Goal: Task Accomplishment & Management: Manage account settings

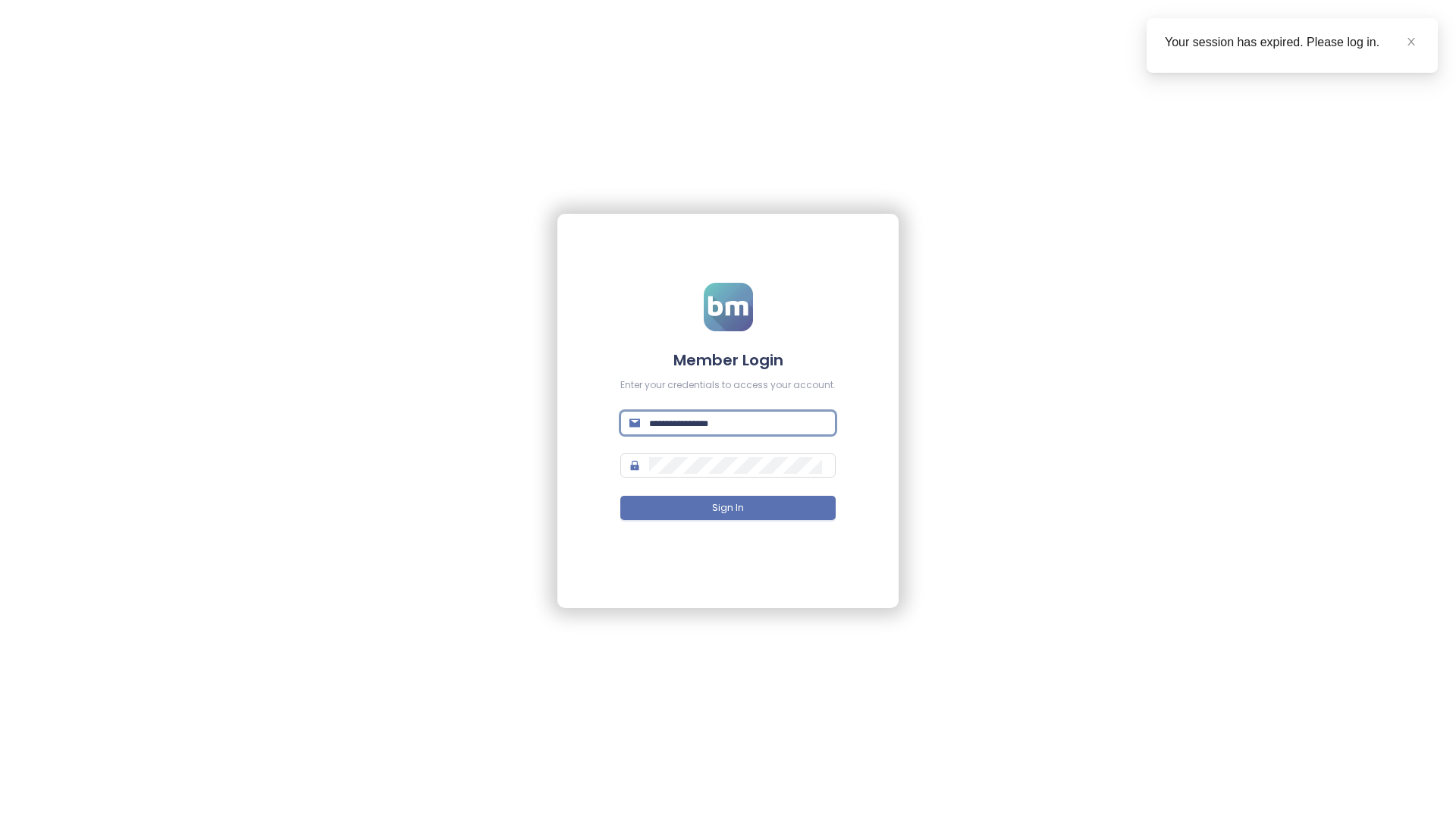
click at [685, 429] on input "text" at bounding box center [738, 423] width 178 height 16
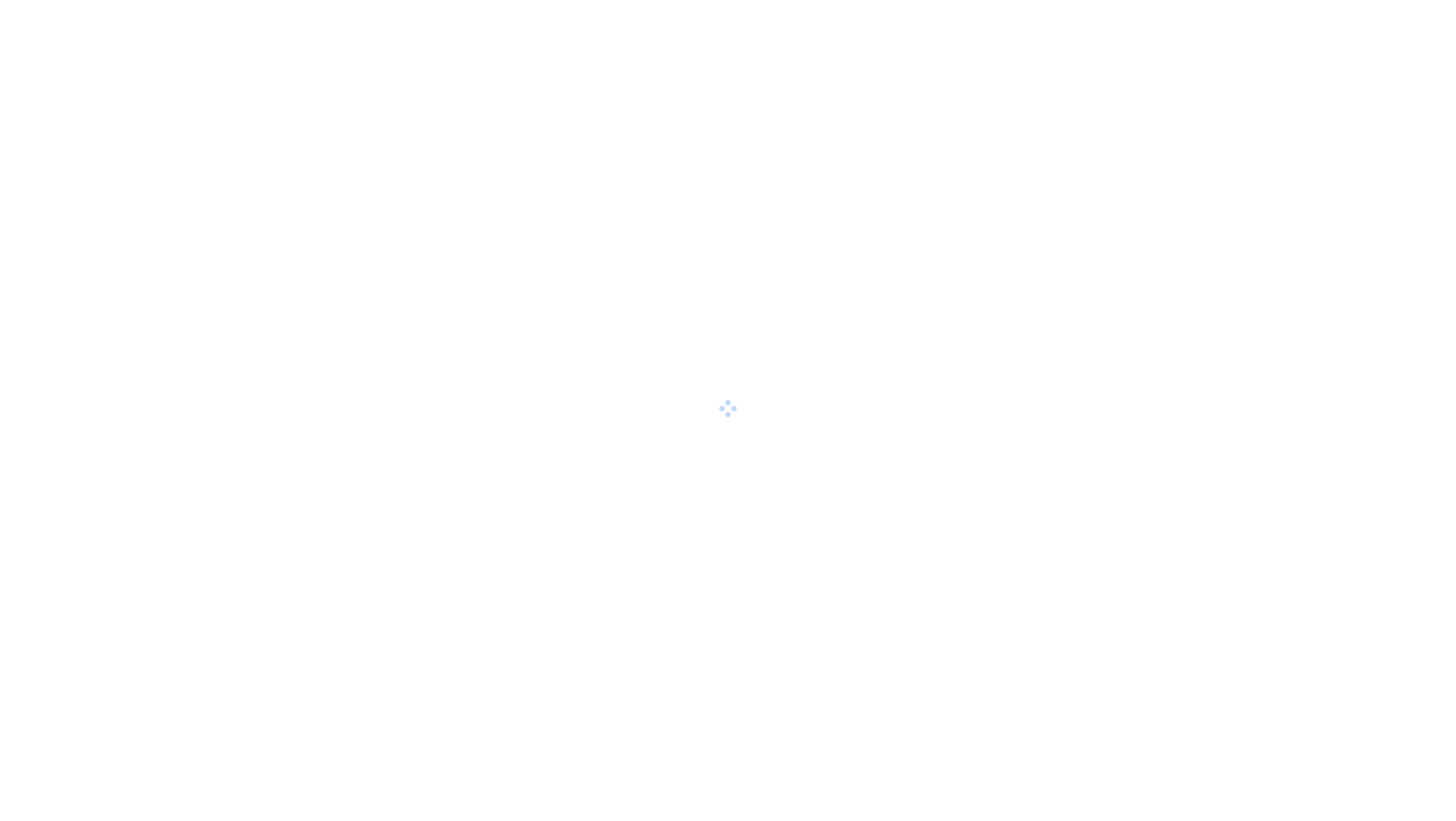
click at [765, 433] on html at bounding box center [728, 410] width 1456 height 821
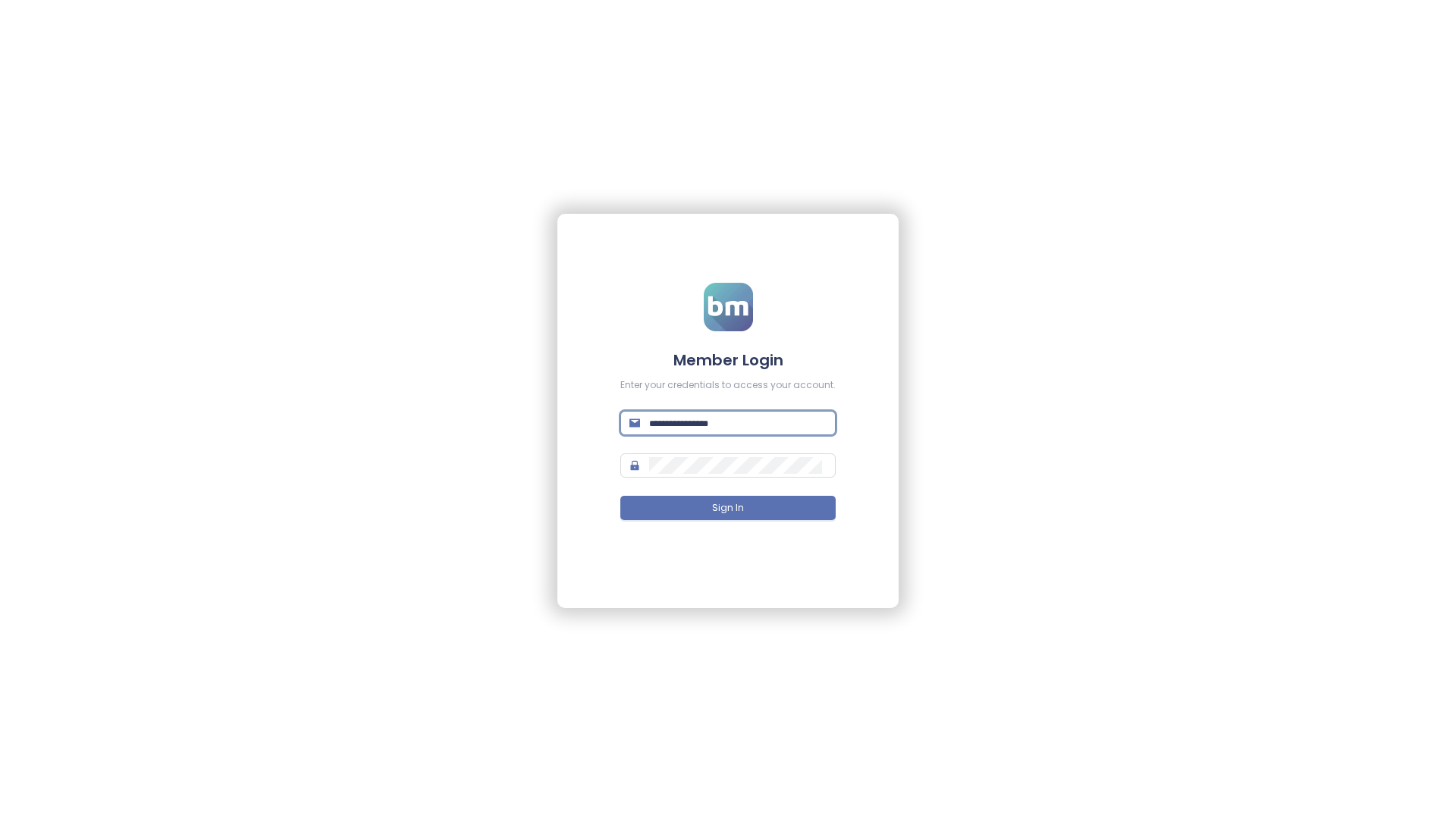
click at [790, 424] on input "text" at bounding box center [738, 423] width 178 height 16
click at [745, 509] on button "Sign In" at bounding box center [727, 508] width 215 height 25
click at [721, 448] on form "**********" at bounding box center [727, 410] width 215 height 255
click at [735, 425] on input "**********" at bounding box center [738, 423] width 178 height 16
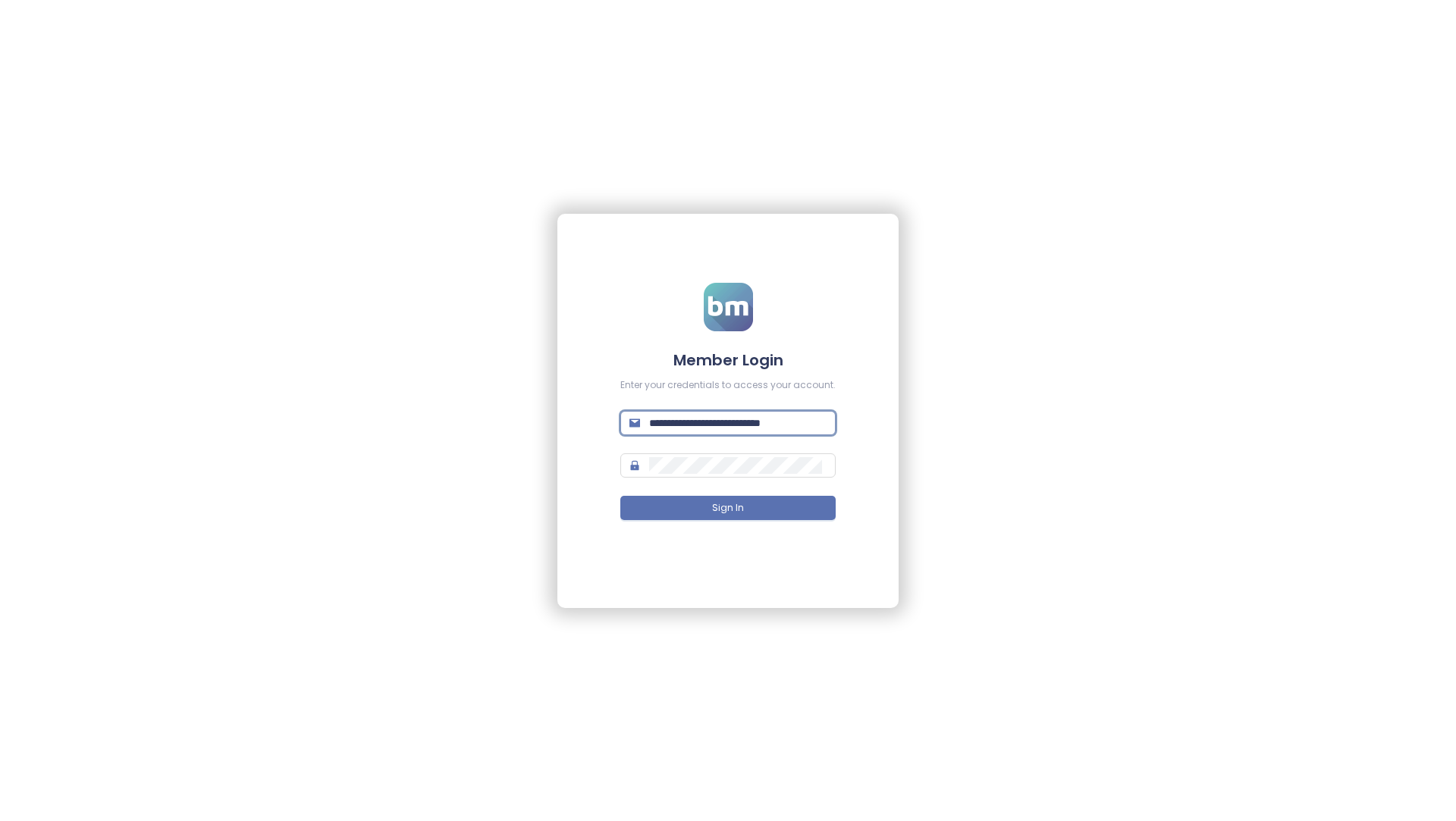
type input "**********"
click at [768, 500] on button "Sign In" at bounding box center [727, 508] width 215 height 25
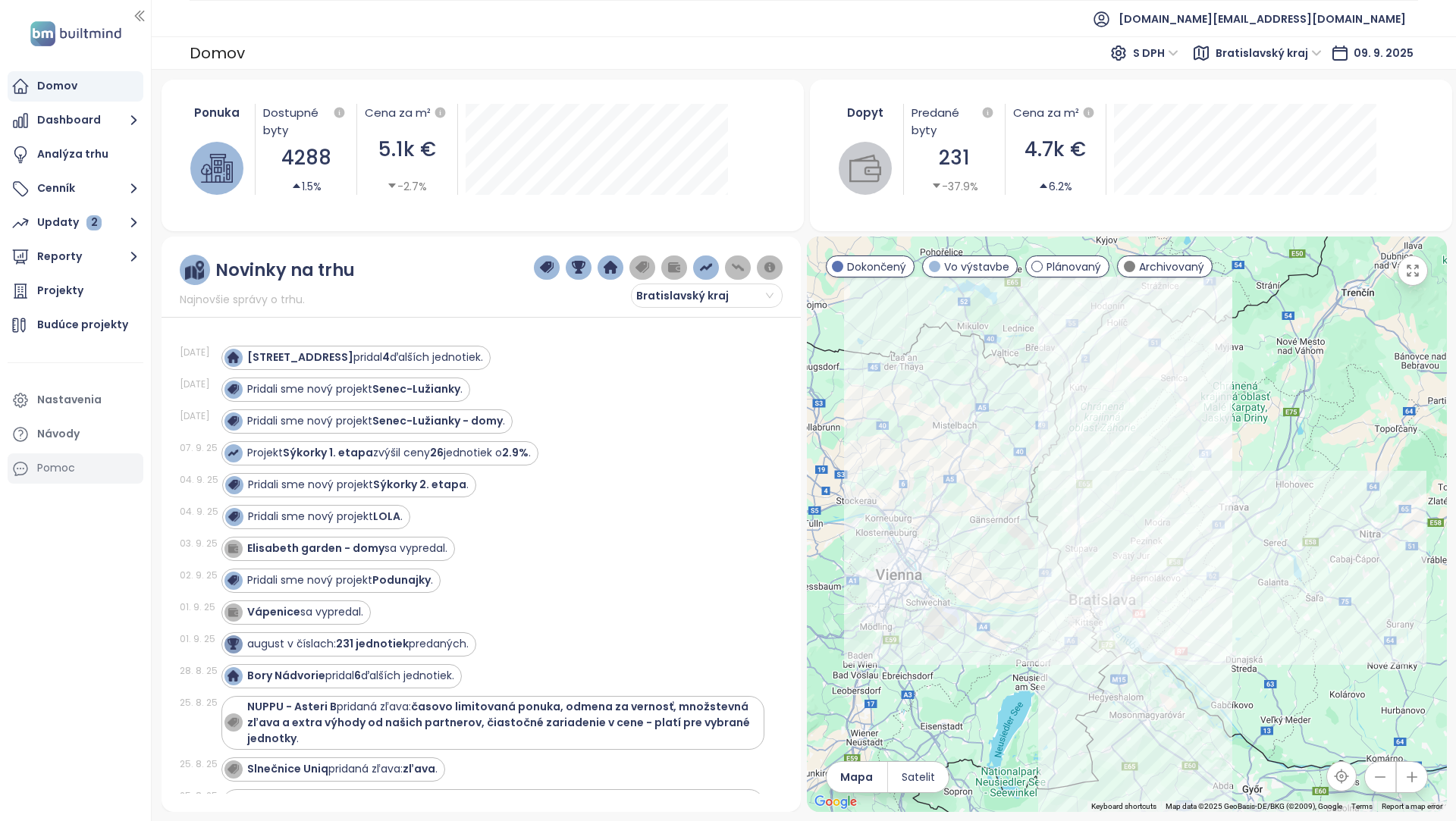
click at [88, 472] on div "Pomoc" at bounding box center [75, 468] width 136 height 30
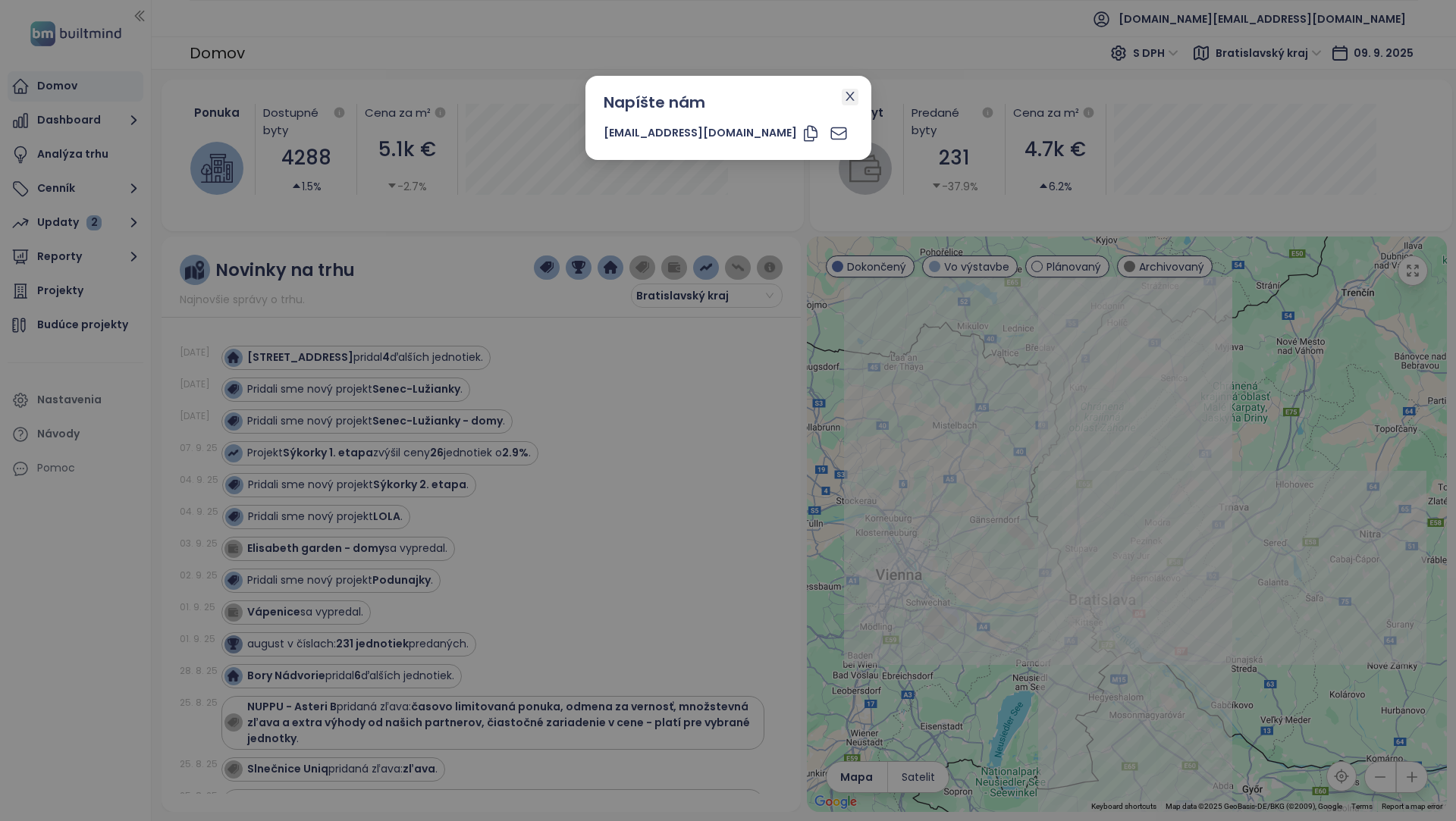
click at [842, 99] on span "Close" at bounding box center [850, 96] width 16 height 16
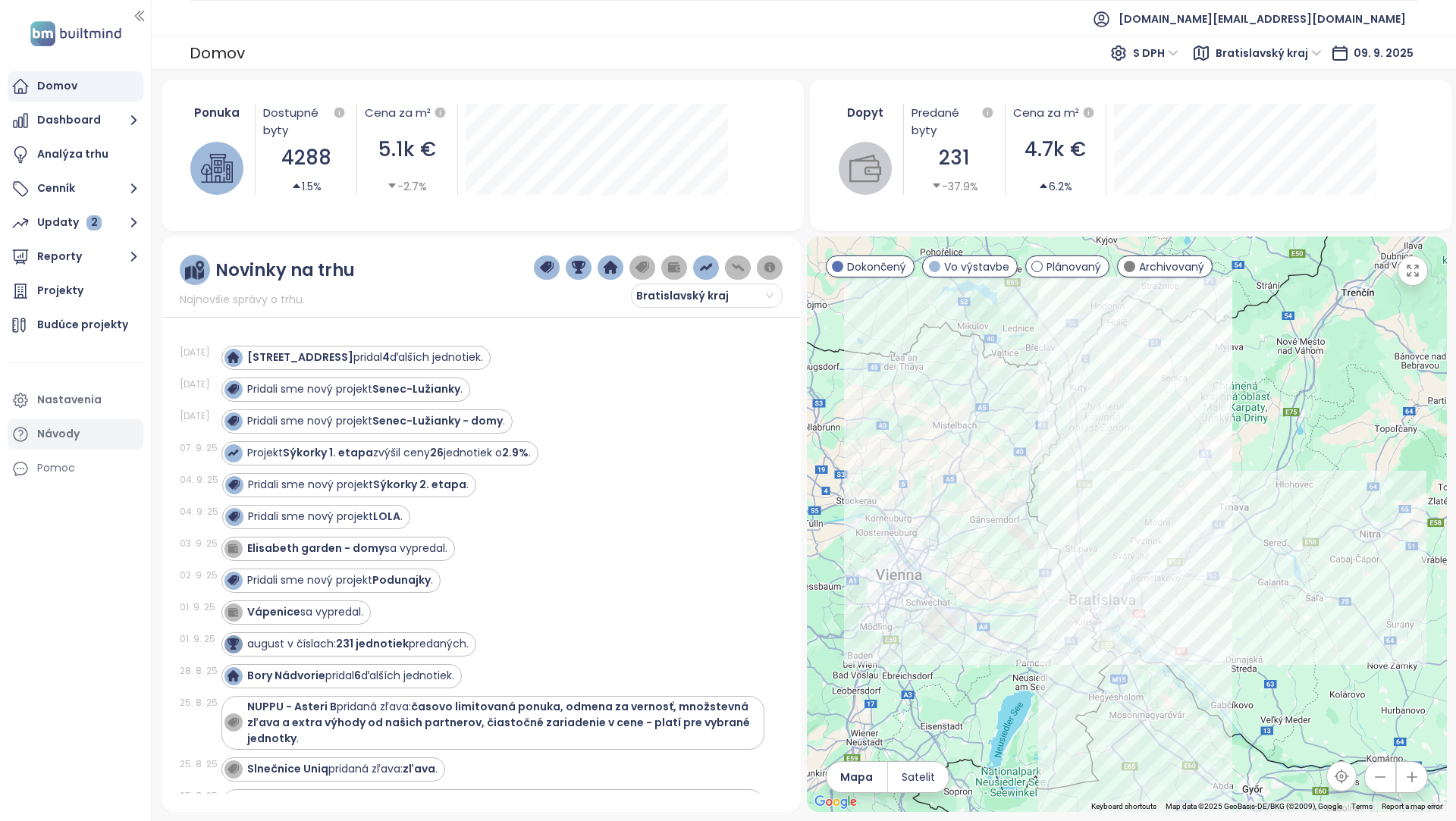
click at [93, 437] on div "Návody" at bounding box center [75, 434] width 136 height 30
click at [1359, 805] on link "Terms" at bounding box center [1362, 806] width 21 height 8
click at [1290, 11] on span "[DOMAIN_NAME][EMAIL_ADDRESS][DOMAIN_NAME]" at bounding box center [1261, 19] width 287 height 36
click at [49, 18] on img at bounding box center [76, 34] width 100 height 31
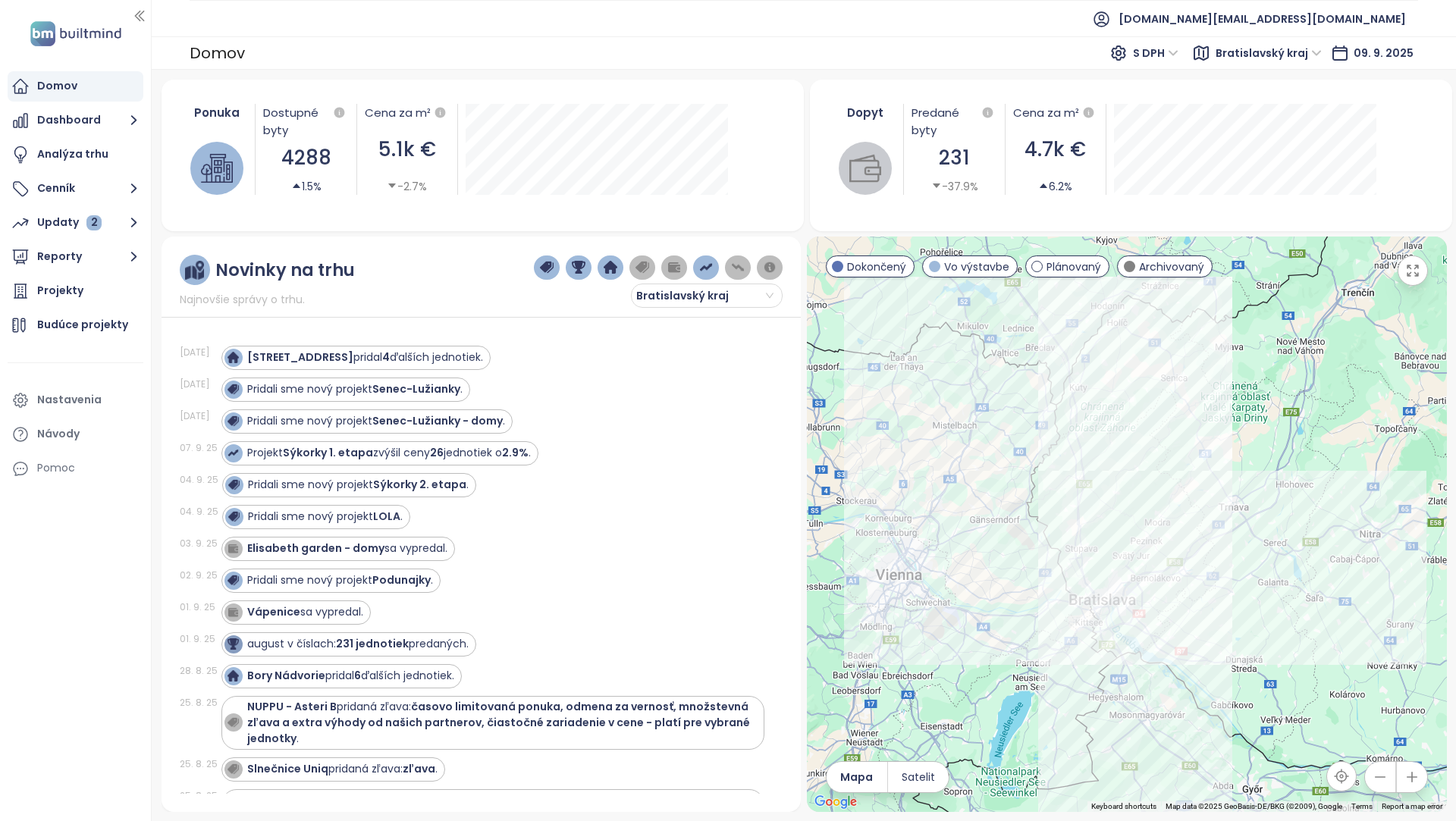
click at [42, 33] on img at bounding box center [76, 34] width 100 height 31
click at [57, 402] on div "Nastavenia" at bounding box center [69, 399] width 65 height 19
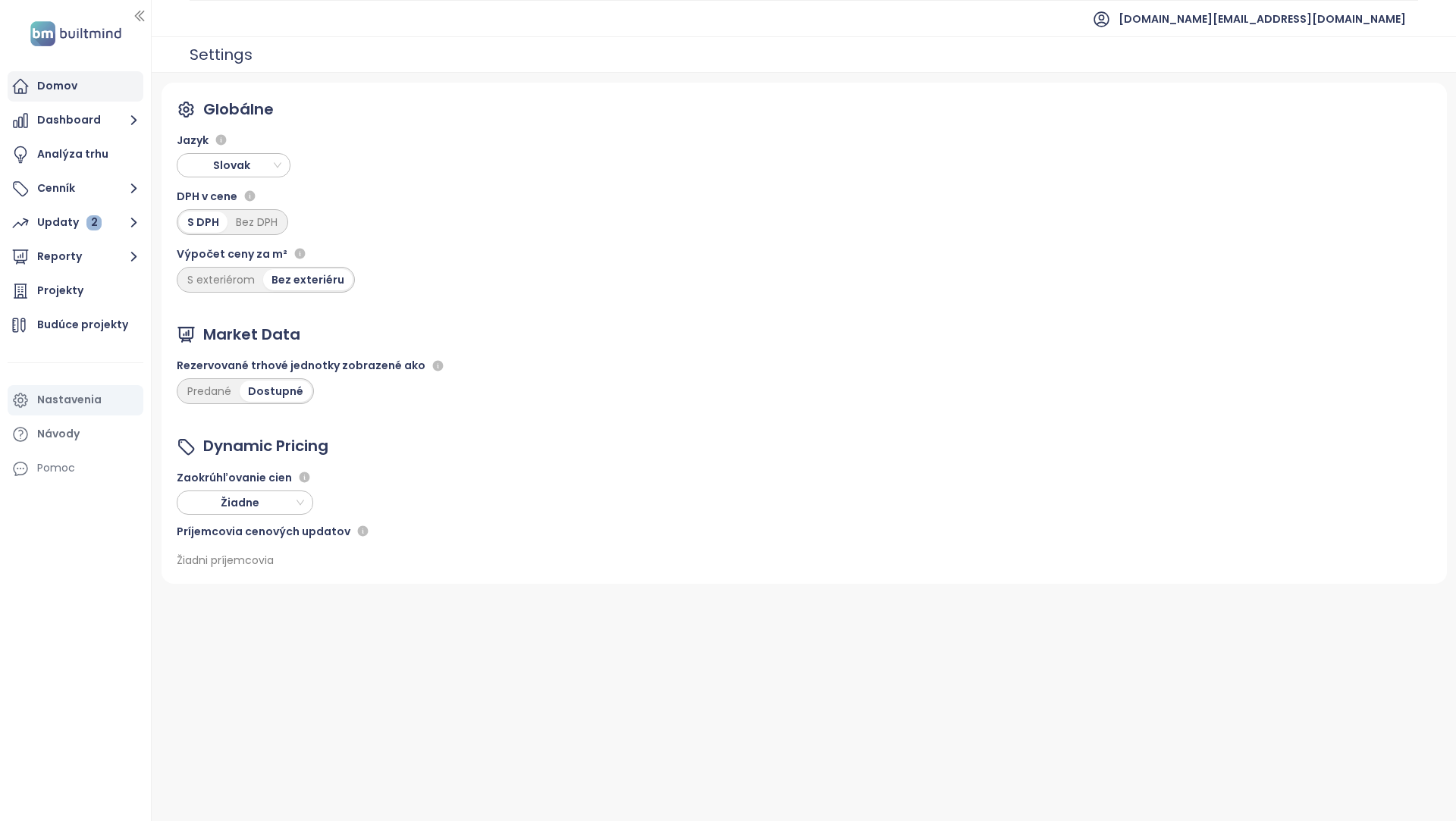
click at [77, 84] on div "Domov" at bounding box center [75, 86] width 136 height 30
